Goal: Entertainment & Leisure: Consume media (video, audio)

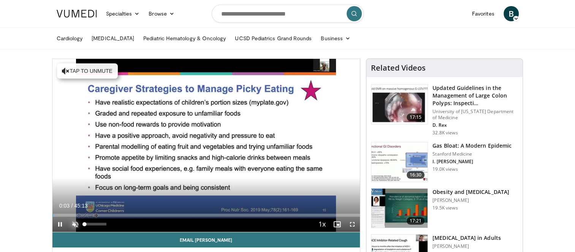
click at [76, 227] on span "Video Player" at bounding box center [75, 224] width 15 height 15
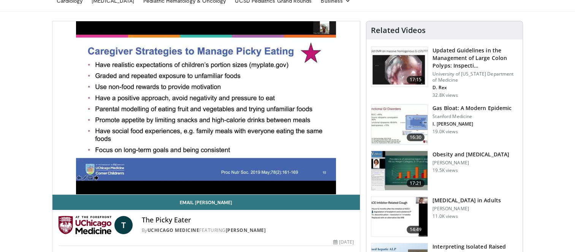
scroll to position [38, 0]
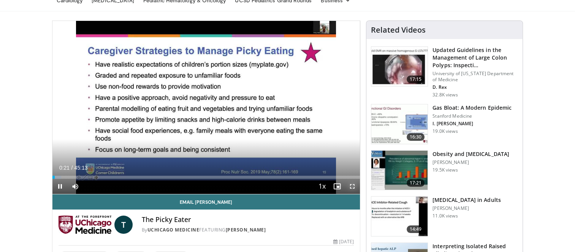
click at [353, 186] on span "Video Player" at bounding box center [352, 186] width 15 height 15
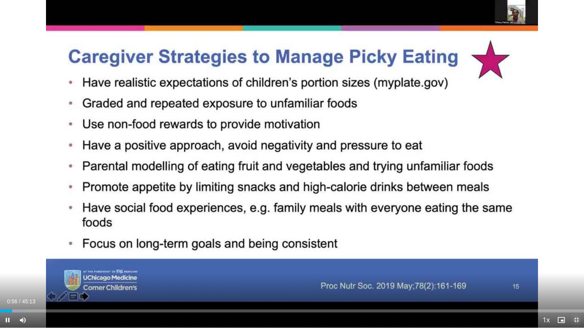
click at [575, 252] on span "Video Player" at bounding box center [576, 320] width 15 height 15
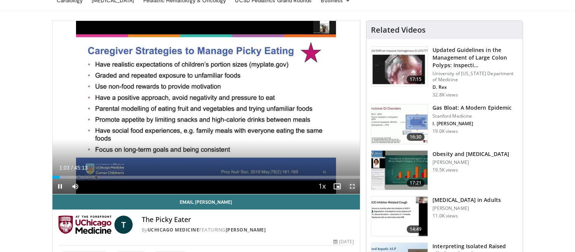
click at [354, 185] on span "Video Player" at bounding box center [352, 186] width 15 height 15
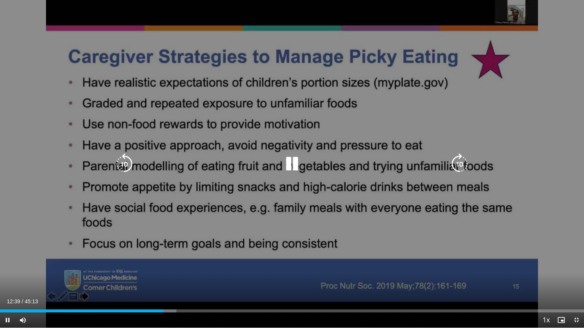
click at [128, 168] on icon "Video Player" at bounding box center [124, 164] width 21 height 21
click at [117, 167] on icon "Video Player" at bounding box center [124, 164] width 21 height 21
click at [124, 161] on icon "Video Player" at bounding box center [124, 164] width 21 height 21
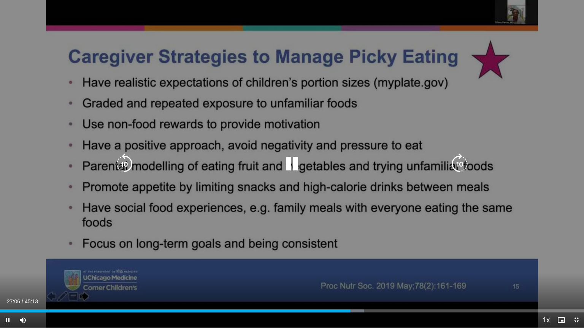
click at [120, 161] on icon "Video Player" at bounding box center [124, 164] width 21 height 21
click at [120, 164] on icon "Video Player" at bounding box center [124, 164] width 21 height 21
click at [291, 163] on icon "Video Player" at bounding box center [291, 164] width 21 height 21
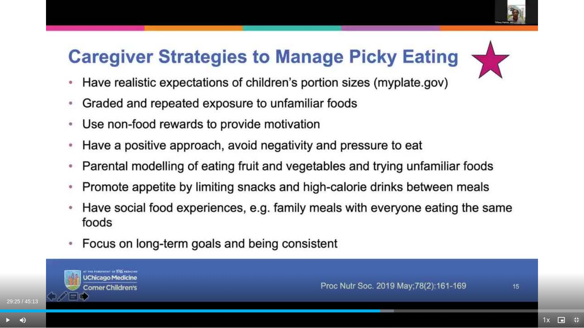
click at [575, 252] on span "Video Player" at bounding box center [576, 320] width 15 height 15
